Goal: Transaction & Acquisition: Purchase product/service

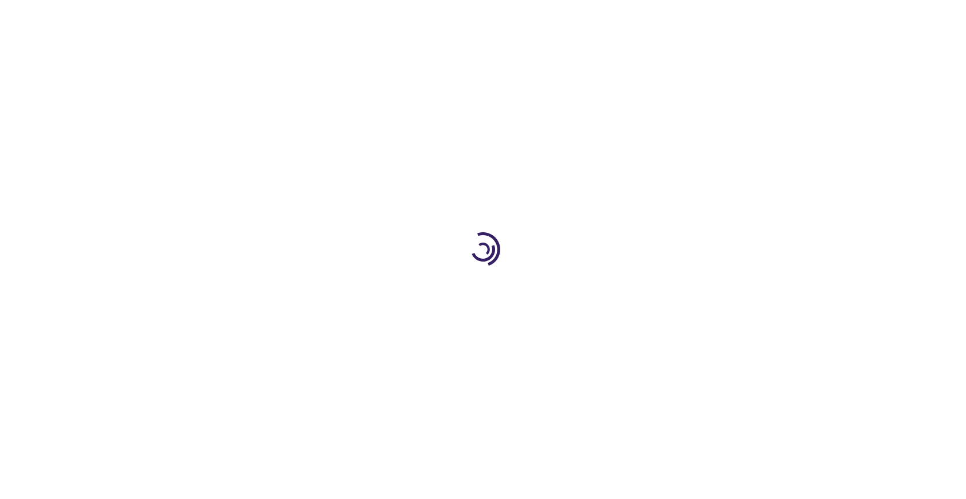
type input "0"
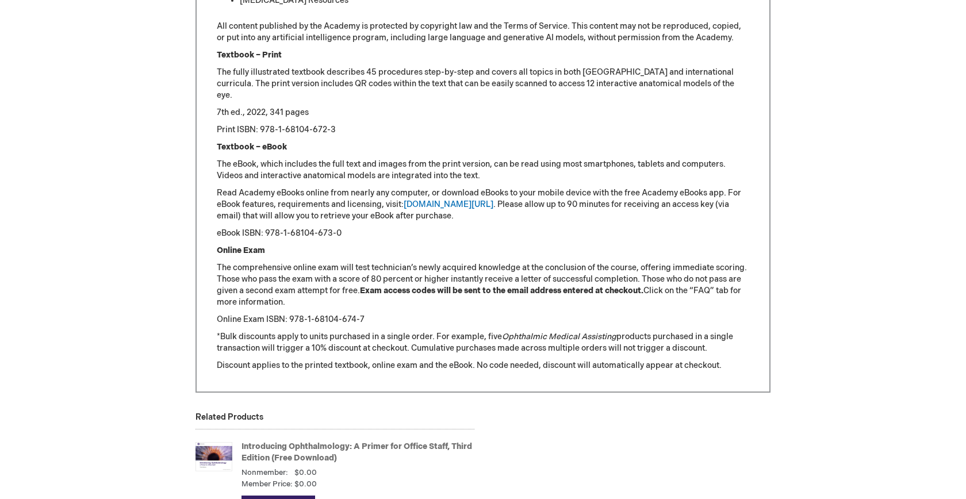
scroll to position [1273, 0]
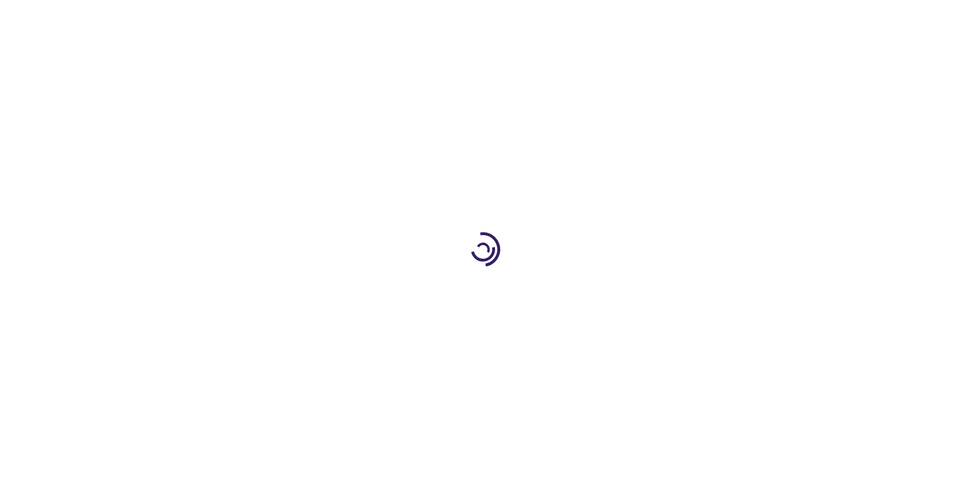
type input "0"
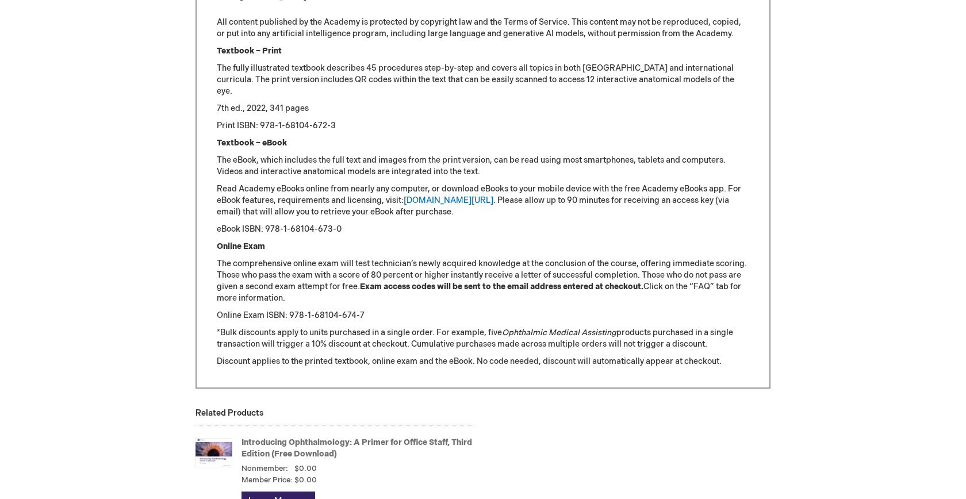
scroll to position [1273, 0]
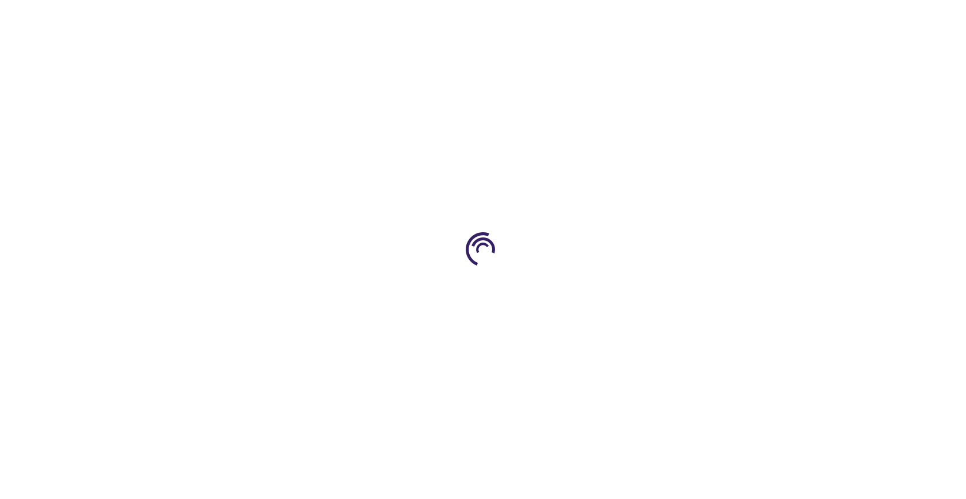
type input "1"
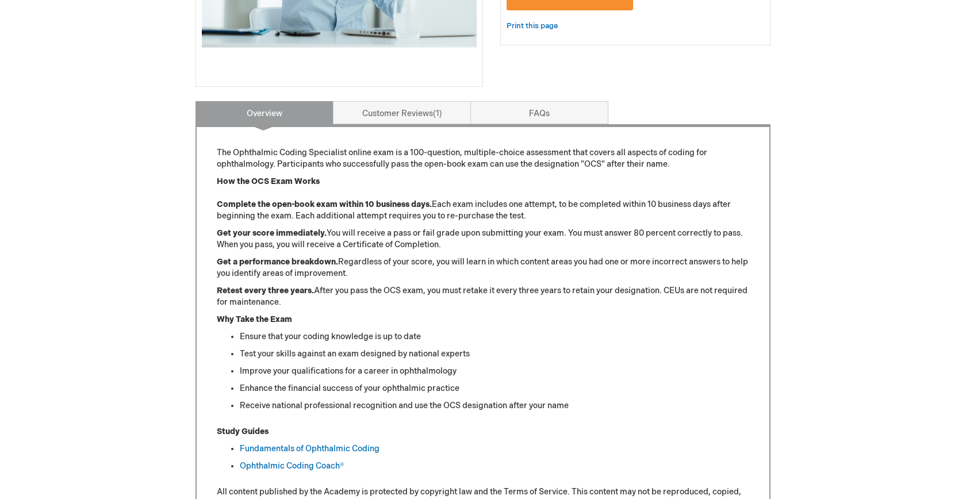
scroll to position [381, 0]
